Goal: Information Seeking & Learning: Find specific fact

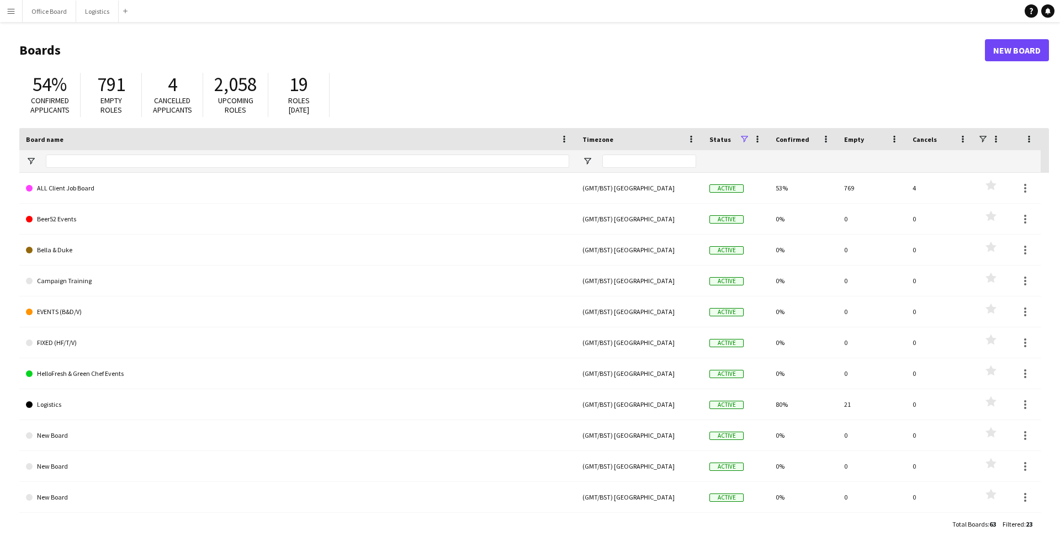
click at [13, 10] on app-icon "Menu" at bounding box center [11, 11] width 9 height 9
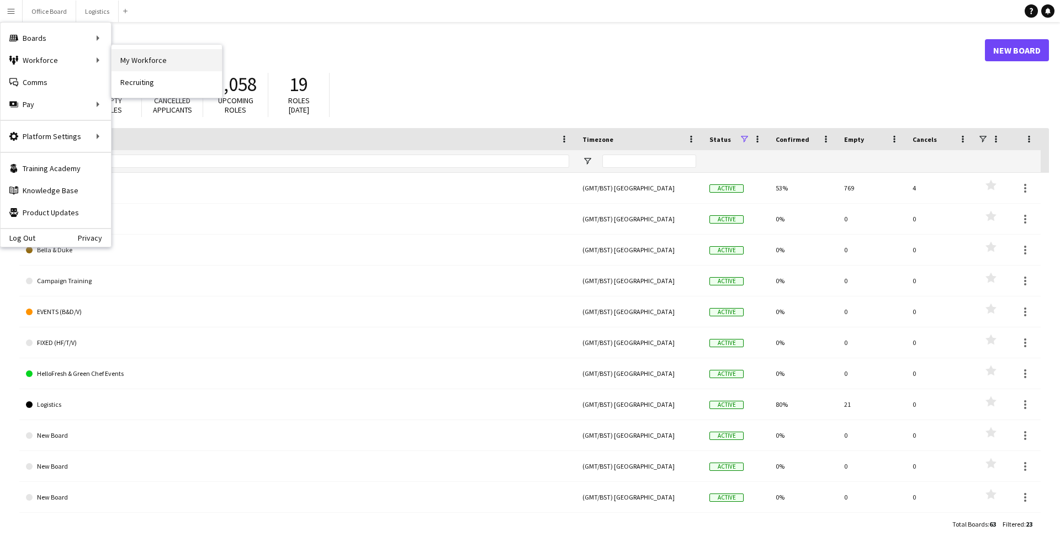
click at [134, 62] on link "My Workforce" at bounding box center [166, 60] width 110 height 22
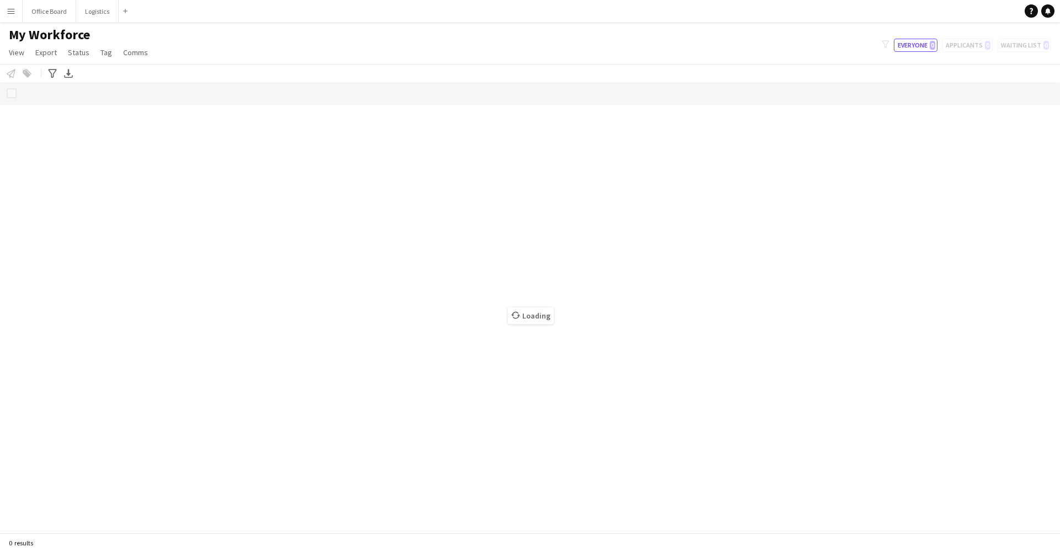
click at [14, 12] on app-icon "Menu" at bounding box center [11, 11] width 9 height 9
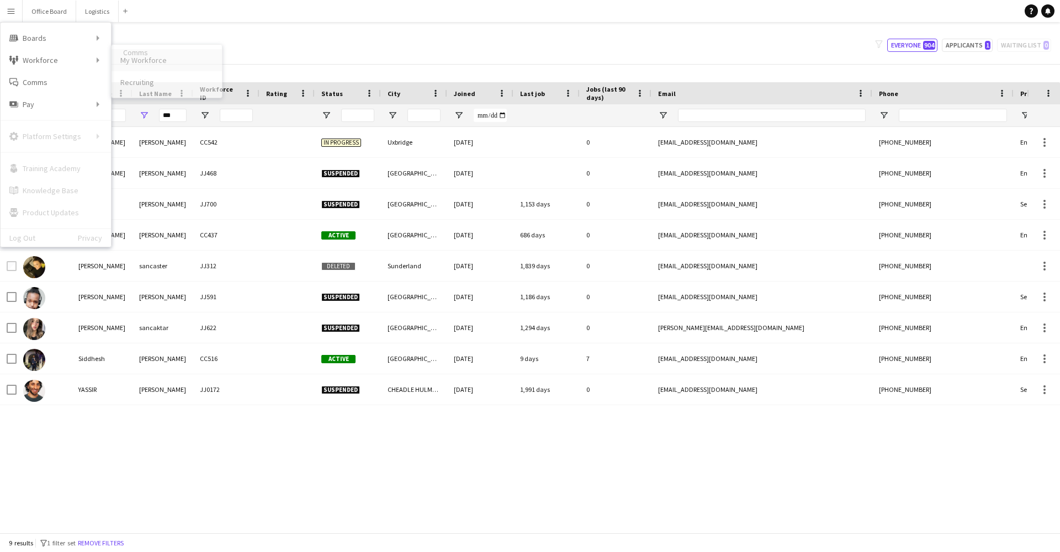
click at [137, 54] on link "My Workforce" at bounding box center [166, 60] width 110 height 22
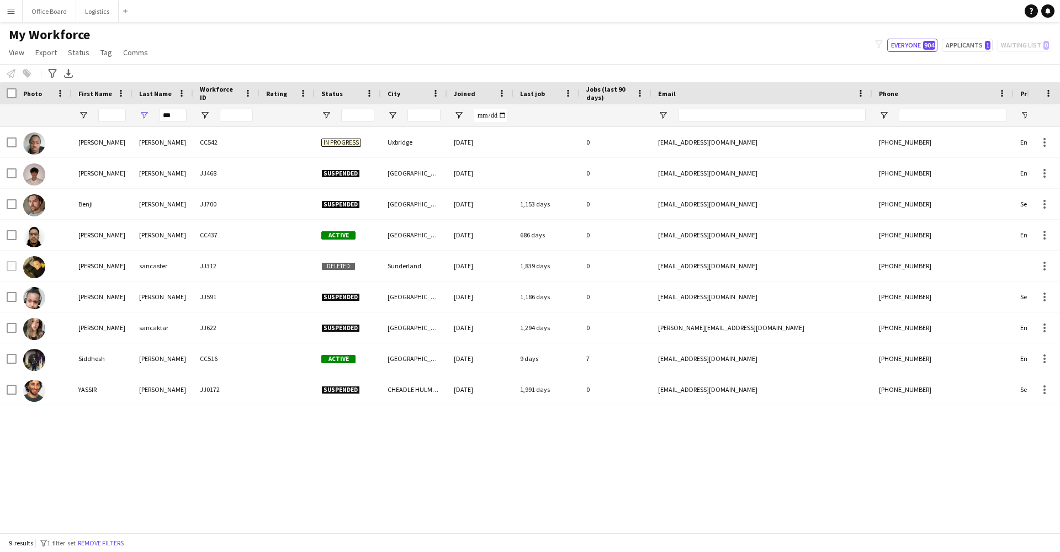
type input "**********"
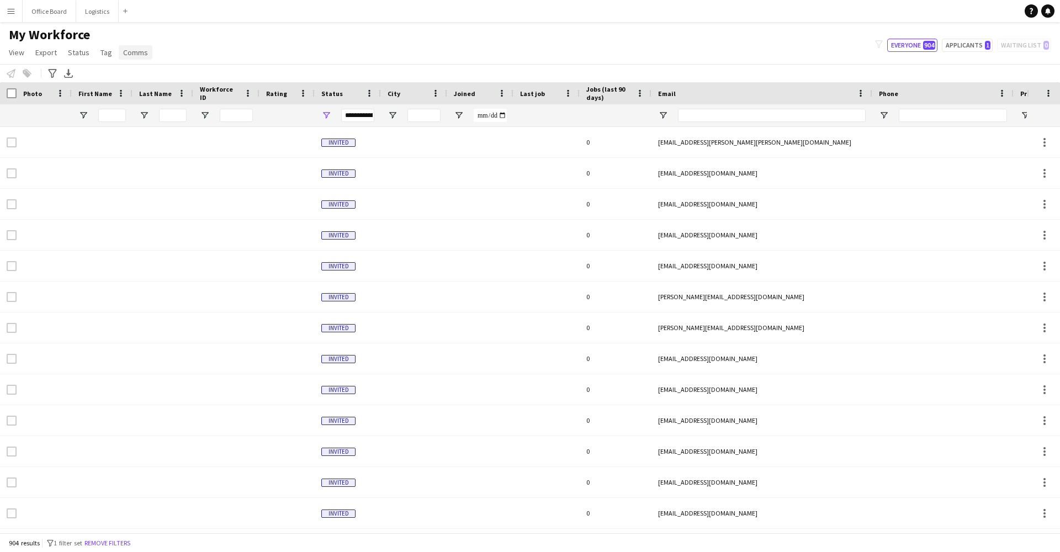
type input "***"
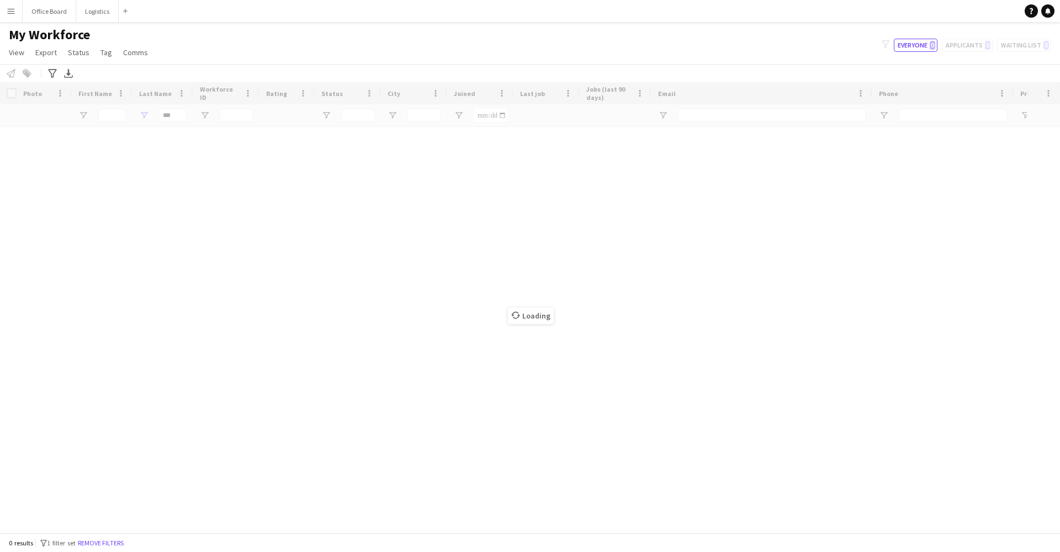
click at [178, 122] on div "Loading" at bounding box center [530, 307] width 1060 height 450
click at [178, 119] on div "Loading" at bounding box center [530, 307] width 1060 height 450
click at [178, 121] on div "Loading" at bounding box center [530, 307] width 1060 height 450
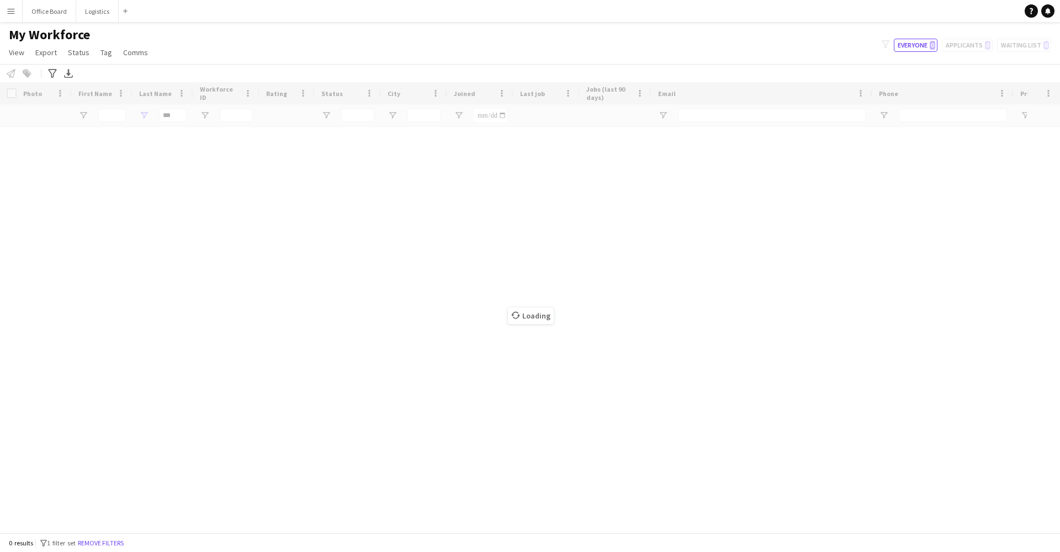
click at [178, 121] on div "Loading" at bounding box center [530, 307] width 1060 height 450
click at [176, 123] on div "Loading" at bounding box center [530, 307] width 1060 height 450
click at [176, 123] on div "Workforce Details Photo First Name" at bounding box center [530, 307] width 1060 height 450
click at [176, 123] on div "***" at bounding box center [173, 115] width 28 height 22
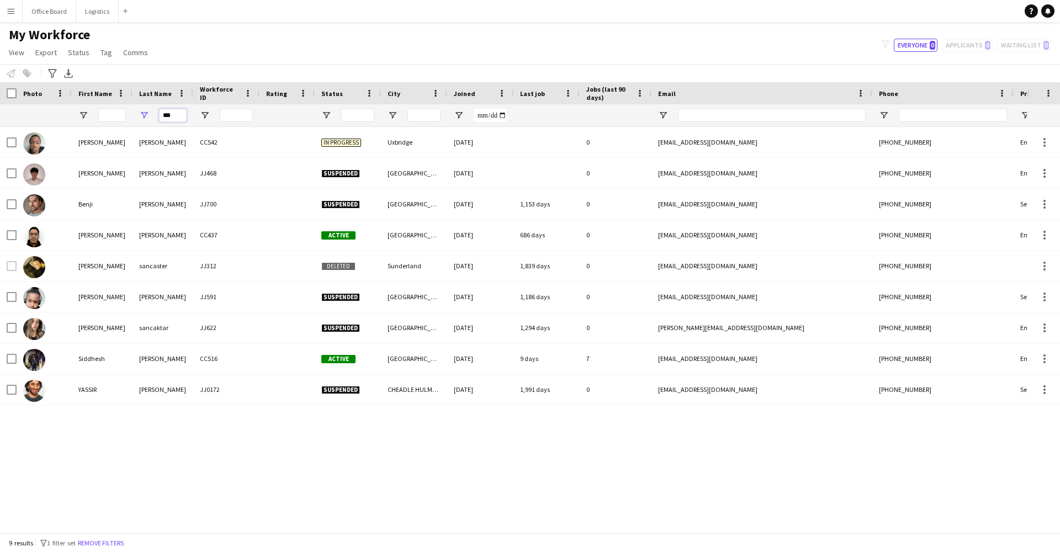
click at [176, 116] on input "***" at bounding box center [173, 115] width 28 height 13
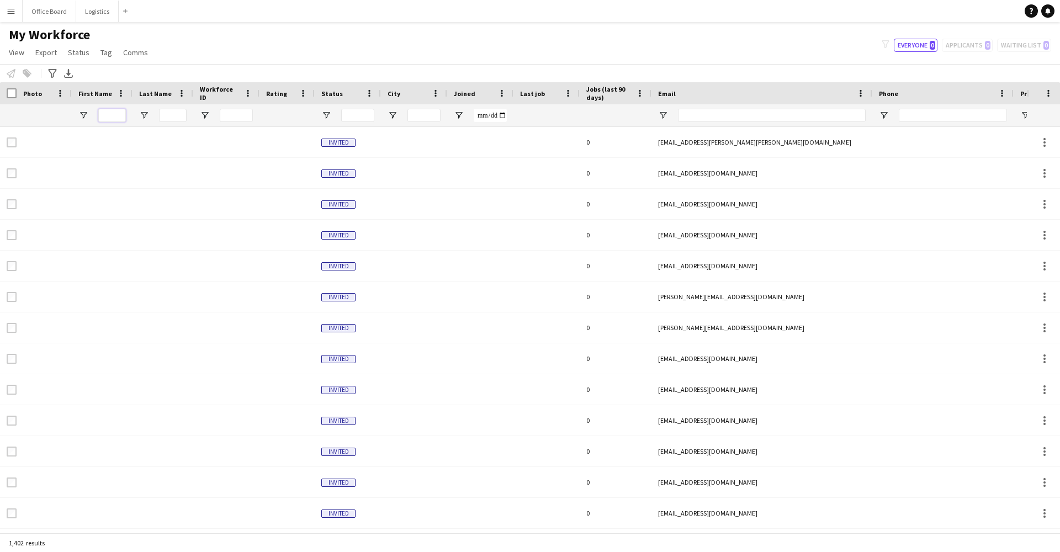
click at [108, 119] on input "First Name Filter Input" at bounding box center [112, 115] width 28 height 13
type input "*"
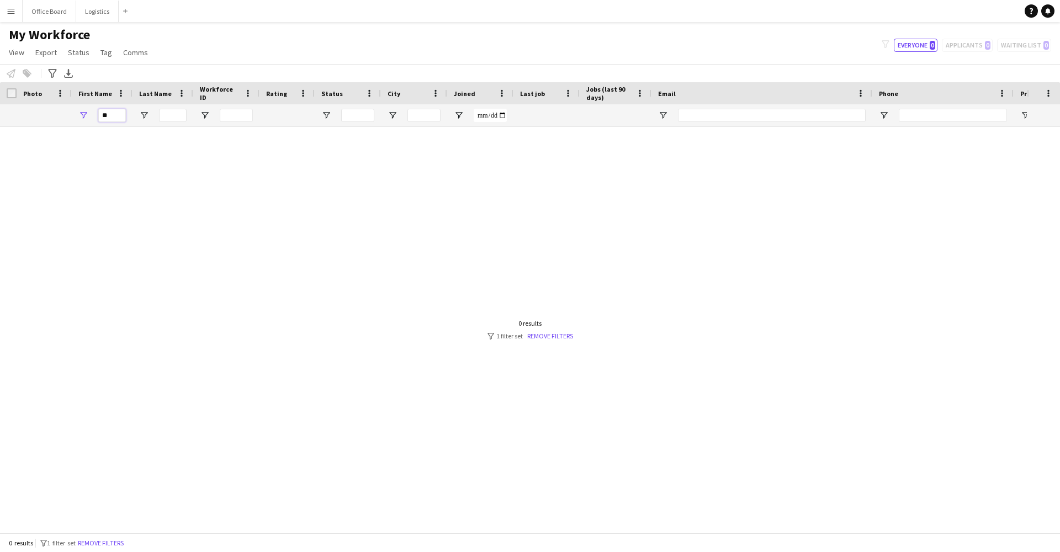
type input "*"
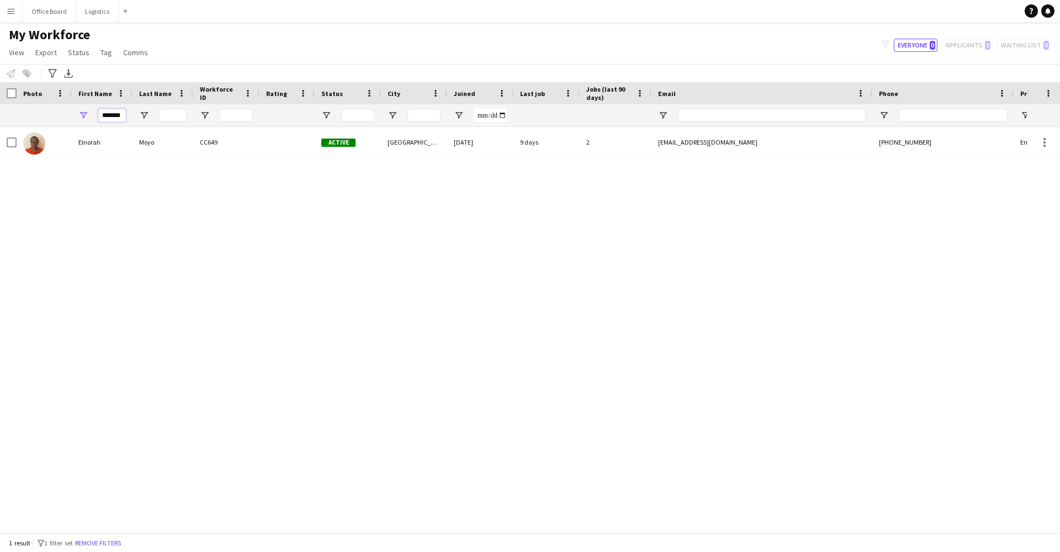
type input "******"
drag, startPoint x: 108, startPoint y: 119, endPoint x: 103, endPoint y: 150, distance: 31.3
click at [103, 150] on div "Elnorah" at bounding box center [102, 142] width 61 height 30
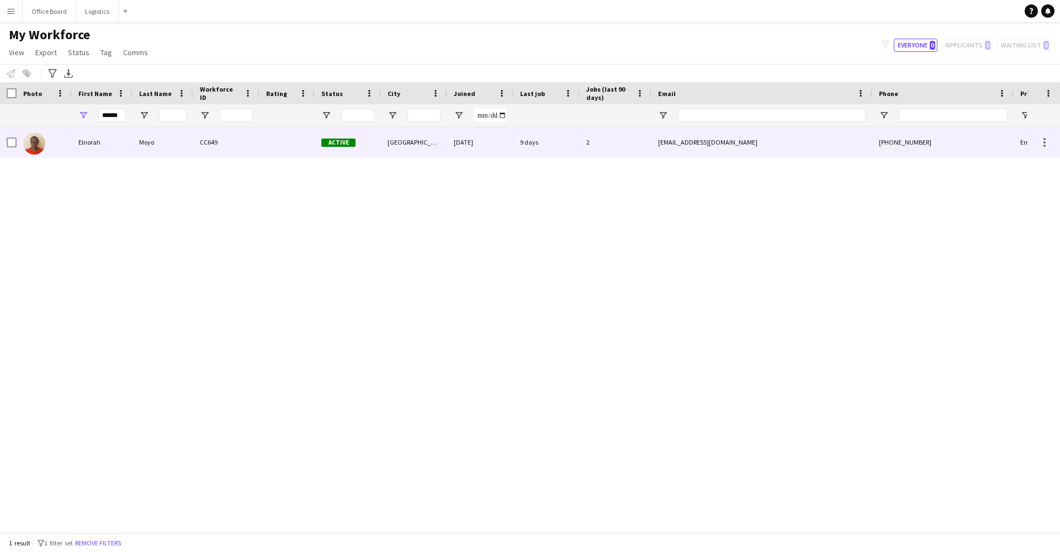
click at [204, 141] on div "CC649" at bounding box center [226, 142] width 66 height 30
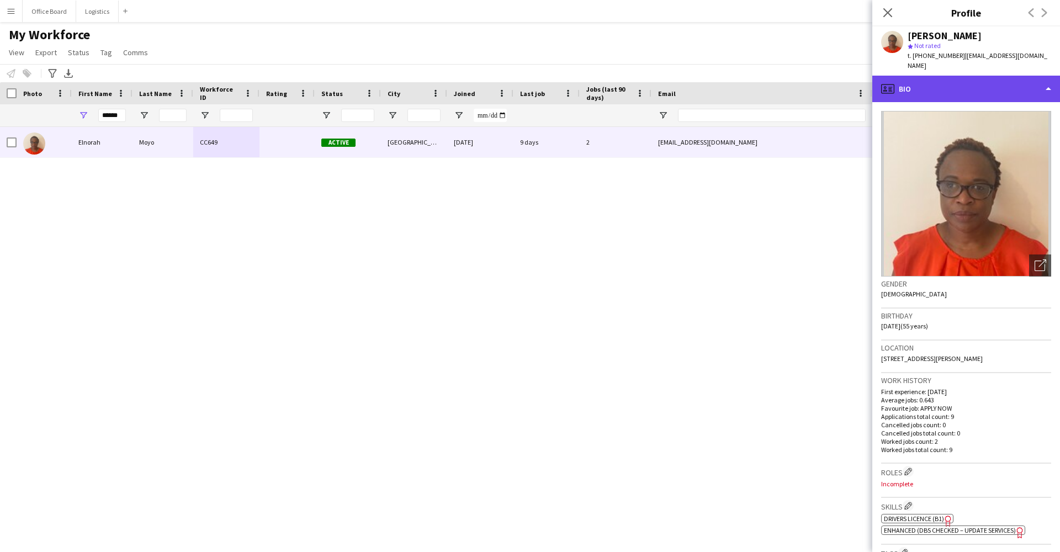
click at [958, 86] on div "profile Bio" at bounding box center [966, 89] width 188 height 26
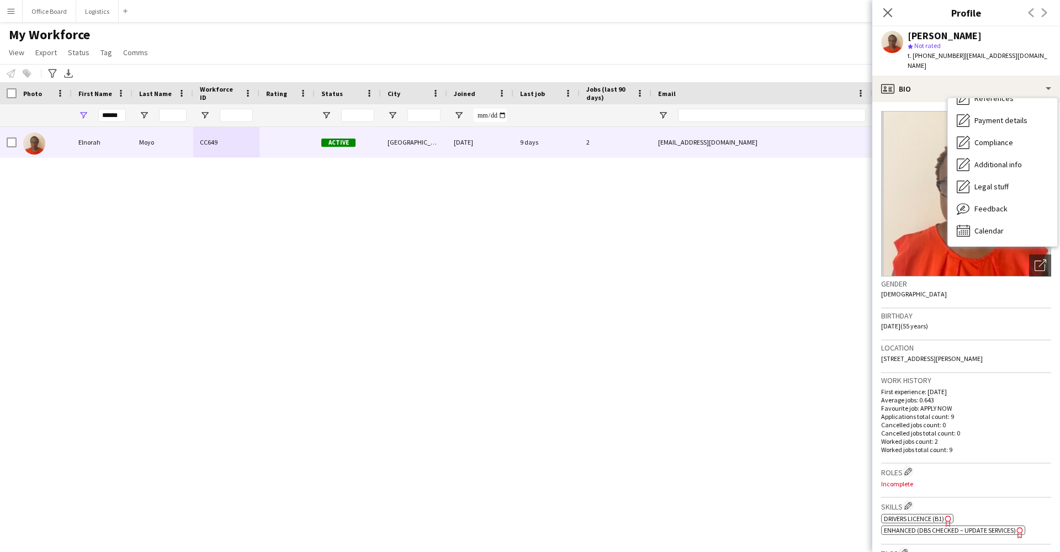
click at [942, 326] on div "Birthday [DEMOGRAPHIC_DATA] (55 years)" at bounding box center [966, 325] width 170 height 32
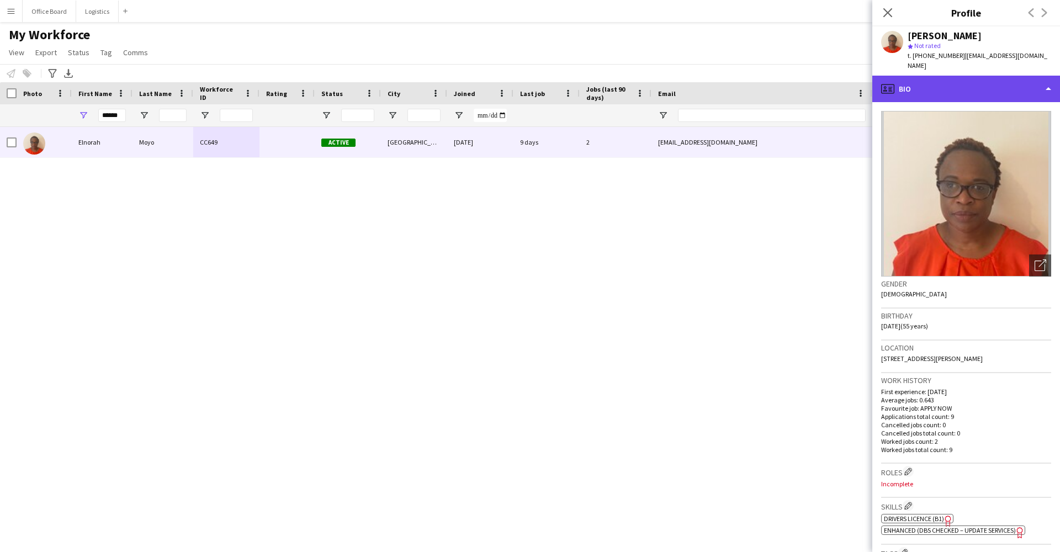
click at [947, 78] on div "profile Bio" at bounding box center [966, 89] width 188 height 26
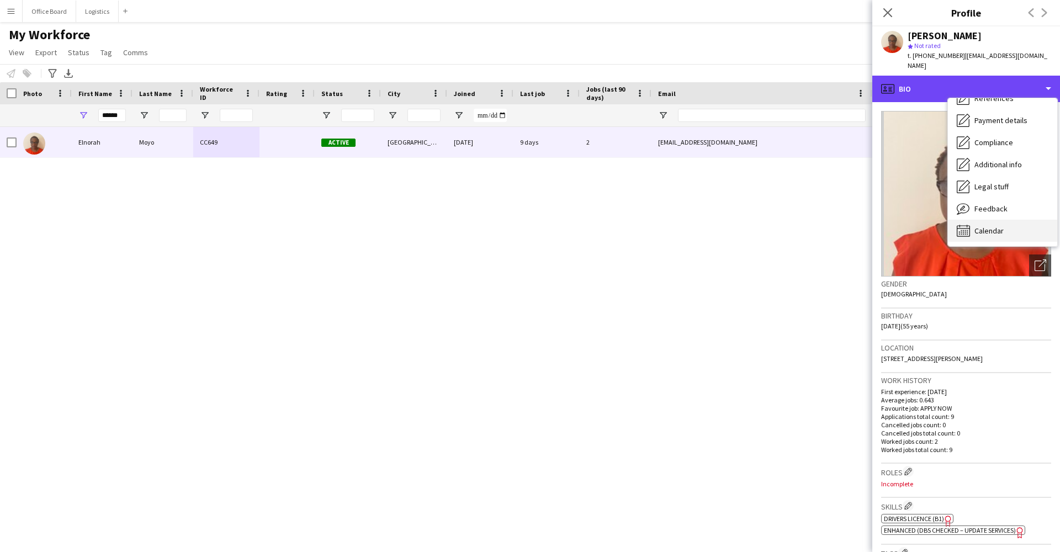
scroll to position [126, 0]
click at [975, 226] on span "Calendar" at bounding box center [988, 231] width 29 height 10
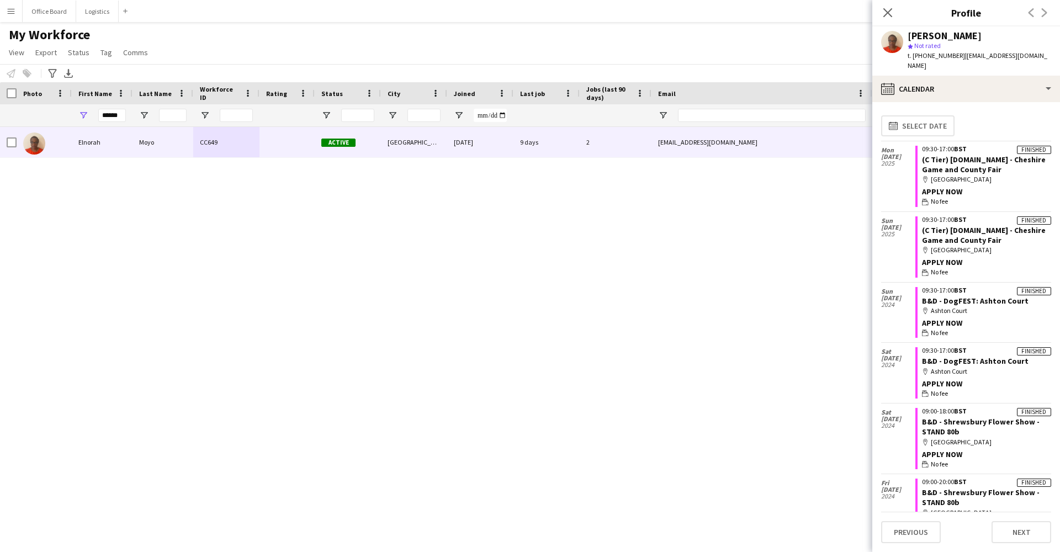
scroll to position [0, 0]
